Goal: Information Seeking & Learning: Learn about a topic

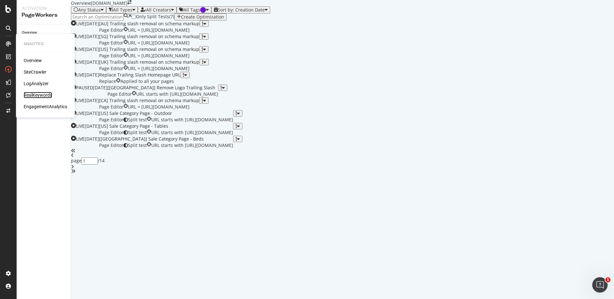
click at [39, 94] on div "RealKeywords" at bounding box center [38, 95] width 28 height 6
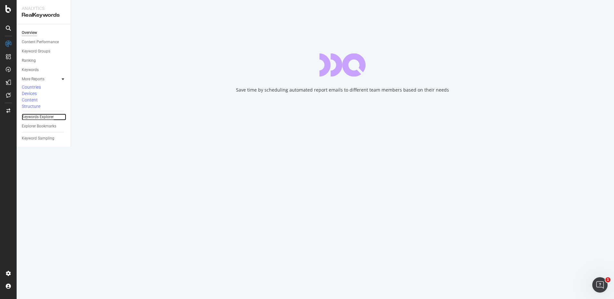
click at [49, 114] on div "Keywords Explorer" at bounding box center [38, 117] width 32 height 7
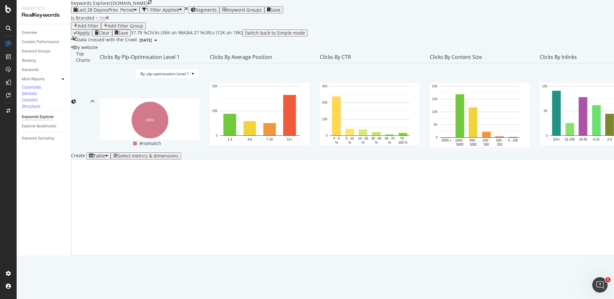
click at [99, 28] on div "Add Filter" at bounding box center [86, 25] width 25 height 5
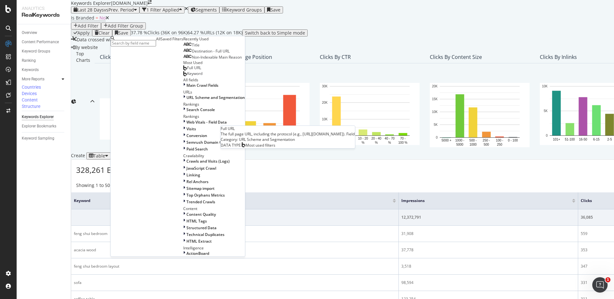
click at [187, 70] on span "Full URL" at bounding box center [194, 67] width 14 height 5
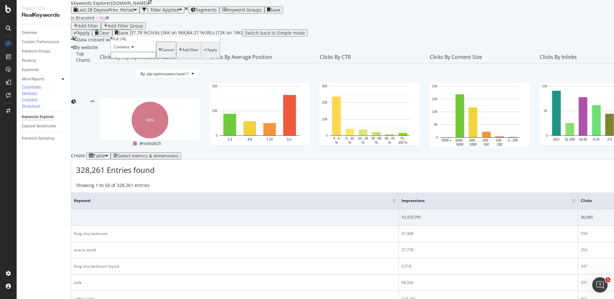
click at [149, 58] on input "text" at bounding box center [133, 55] width 45 height 6
type input "us/blog"
click at [190, 62] on div "Contains us/blog Cancel Add filter Apply" at bounding box center [165, 52] width 109 height 20
click at [207, 54] on div "Apply" at bounding box center [212, 52] width 10 height 4
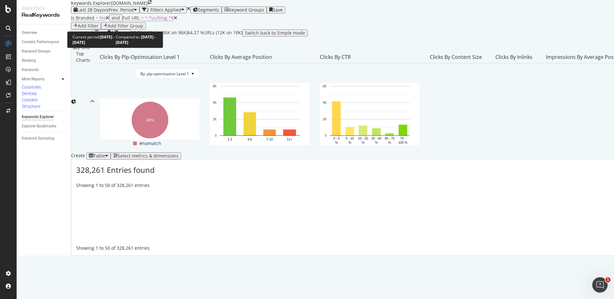
click at [126, 13] on span "vs Prev. Period" at bounding box center [119, 10] width 30 height 6
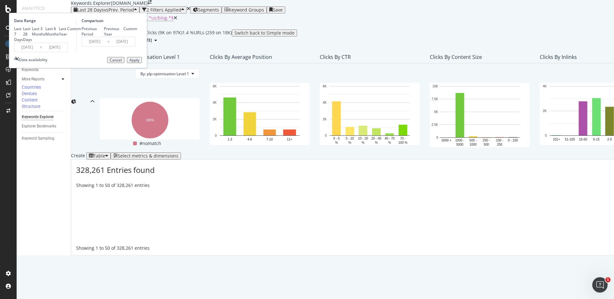
click at [67, 31] on div "Custom" at bounding box center [67, 28] width 0 height 5
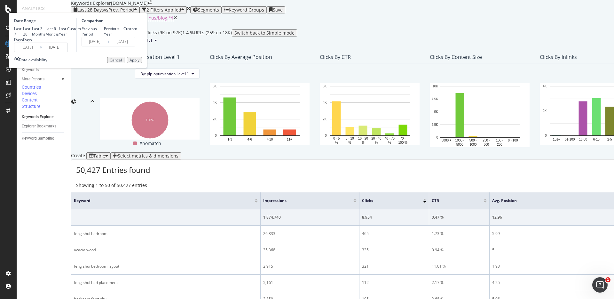
click at [42, 50] on icon at bounding box center [41, 47] width 2 height 6
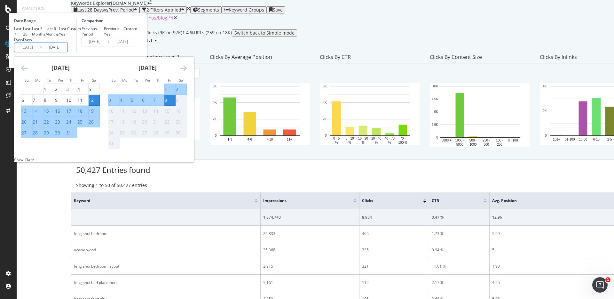
click at [67, 52] on input "[DATE]" at bounding box center [55, 47] width 26 height 9
click at [40, 52] on input "[DATE]" at bounding box center [27, 47] width 26 height 9
type input "[DATE]"
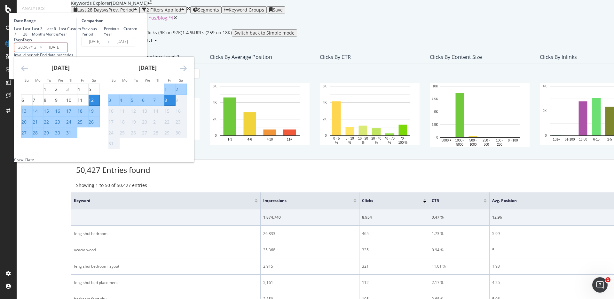
type input "[DATE]"
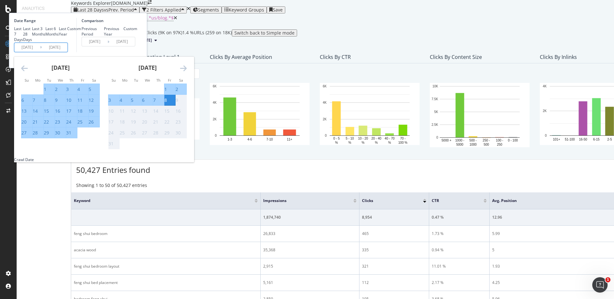
click at [40, 52] on input "[DATE]" at bounding box center [27, 47] width 26 height 9
type input "[DATE]"
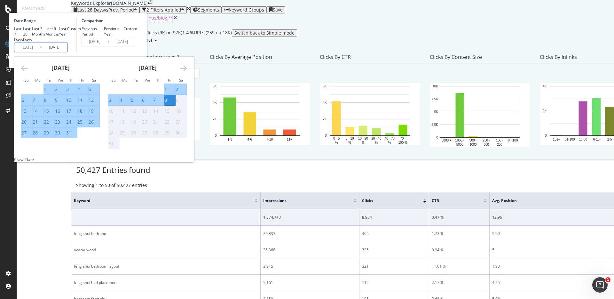
click at [75, 42] on div "Last 7 Days Last 28 Days Last 3 Months Last 6 Months Last Year Custom" at bounding box center [44, 34] width 61 height 16
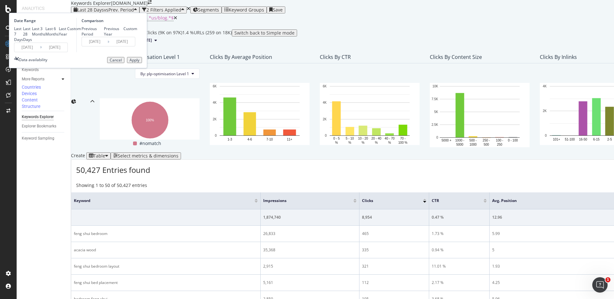
click at [139, 62] on div "Apply" at bounding box center [135, 60] width 10 height 4
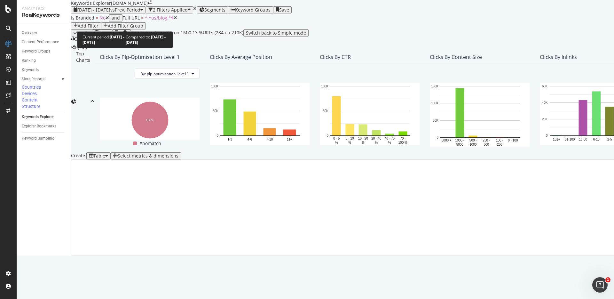
click at [143, 12] on icon "button" at bounding box center [141, 9] width 3 height 5
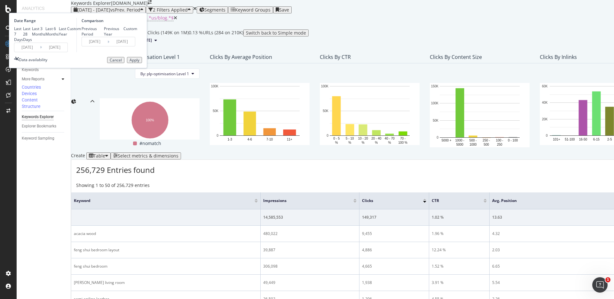
click at [222, 36] on div "Apply Clear Save 10.43 % Clicks ( 149K on 1M ) 0.13 % URLs ( 284 on 210K ) Swit…" at bounding box center [535, 32] width 929 height 7
